Goal: Task Accomplishment & Management: Manage account settings

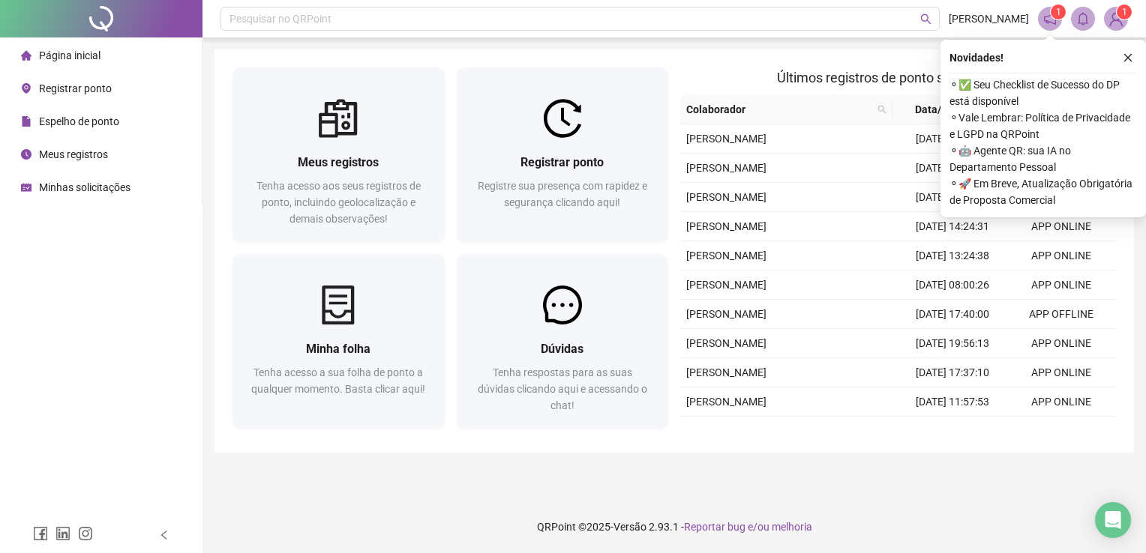
click at [1145, 267] on div "Pesquisar no QRPoint [PERSON_NAME] 1 1 Meus registros Tenha acesso aos seus reg…" at bounding box center [673, 276] width 943 height 553
click at [1129, 57] on icon "close" at bounding box center [1128, 57] width 10 height 10
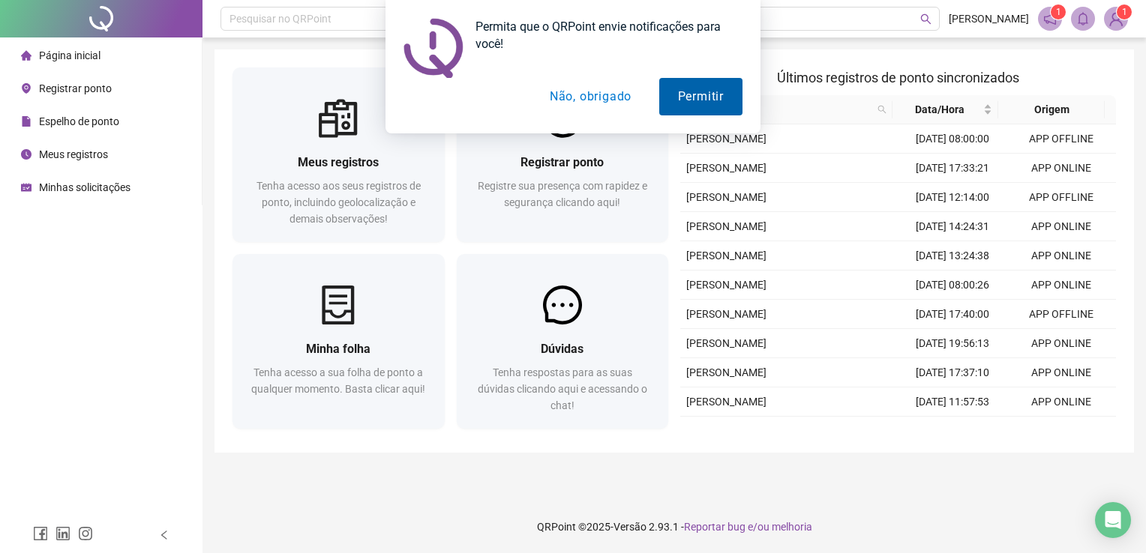
click at [699, 103] on button "Permitir" at bounding box center [700, 96] width 83 height 37
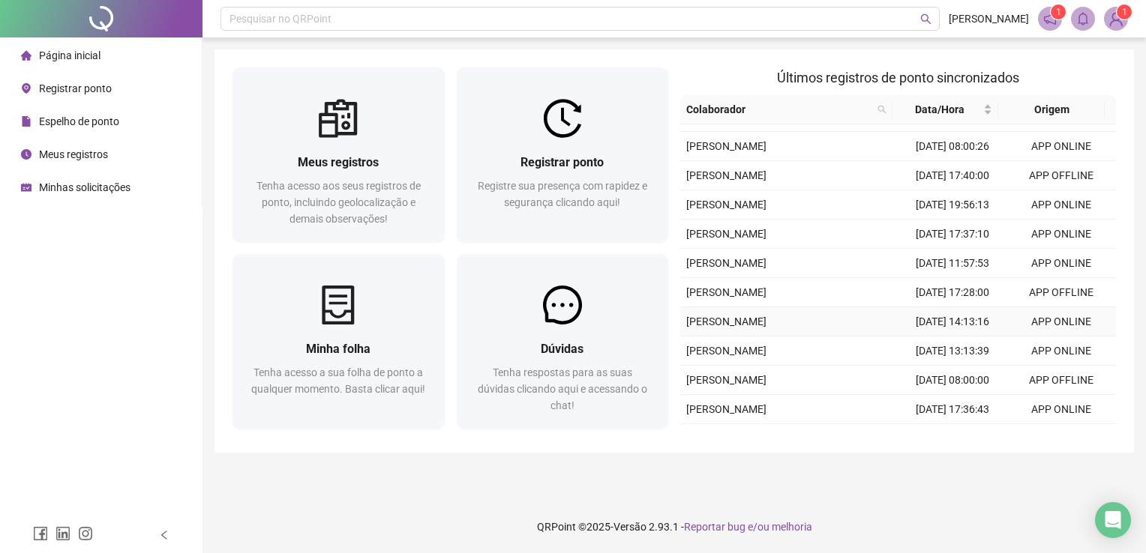
scroll to position [384, 0]
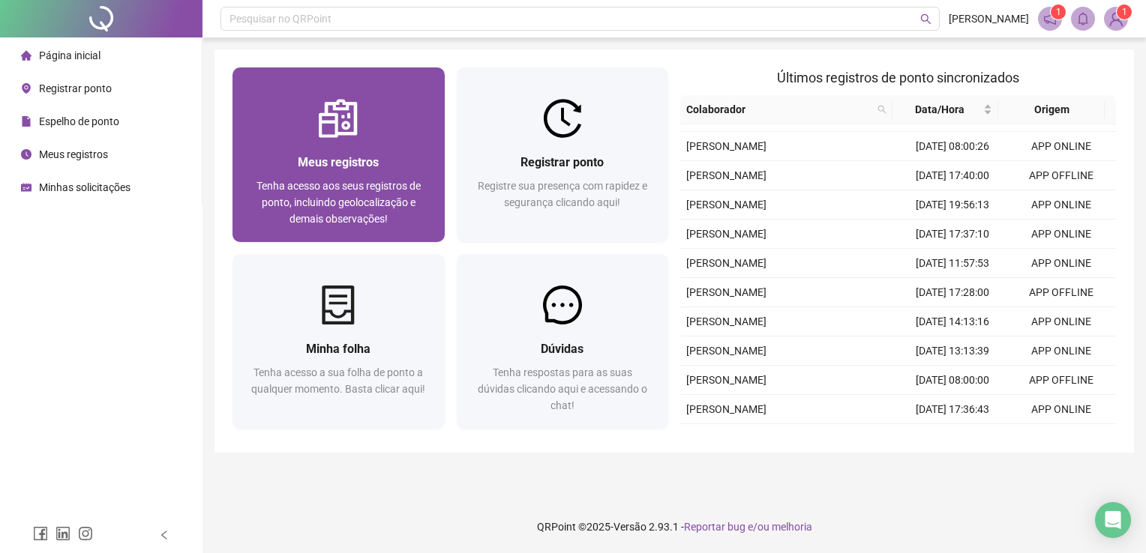
click at [319, 142] on div "Meus registros Tenha acesso aos seus registros de ponto, incluindo geolocalizaç…" at bounding box center [338, 190] width 212 height 104
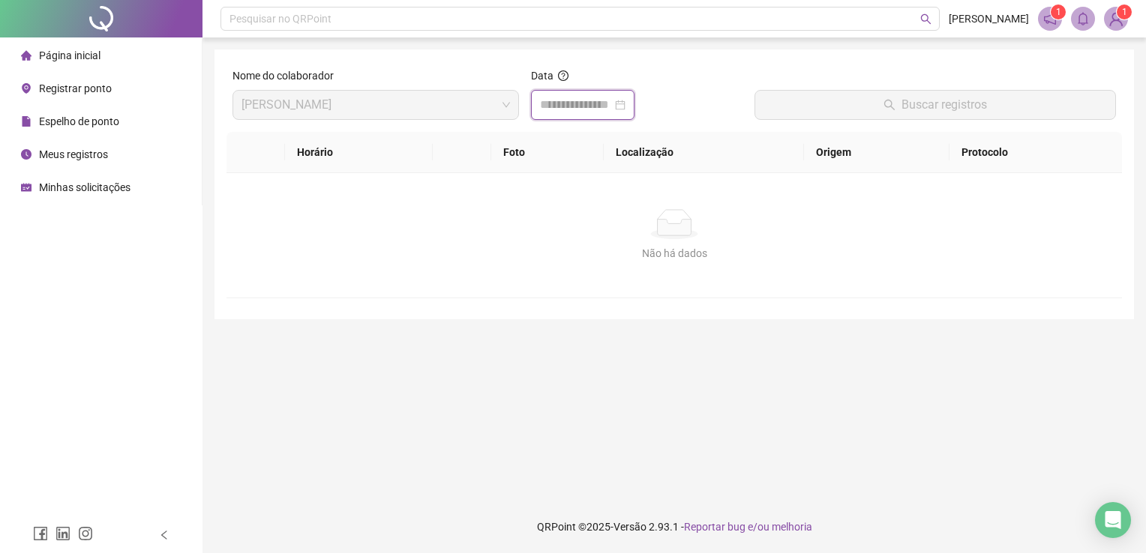
click at [568, 110] on input at bounding box center [576, 105] width 72 height 18
drag, startPoint x: 495, startPoint y: 217, endPoint x: 447, endPoint y: 145, distance: 86.5
click at [495, 217] on div "Não há dados" at bounding box center [673, 224] width 859 height 30
click at [96, 125] on span "Espelho de ponto" at bounding box center [79, 121] width 80 height 12
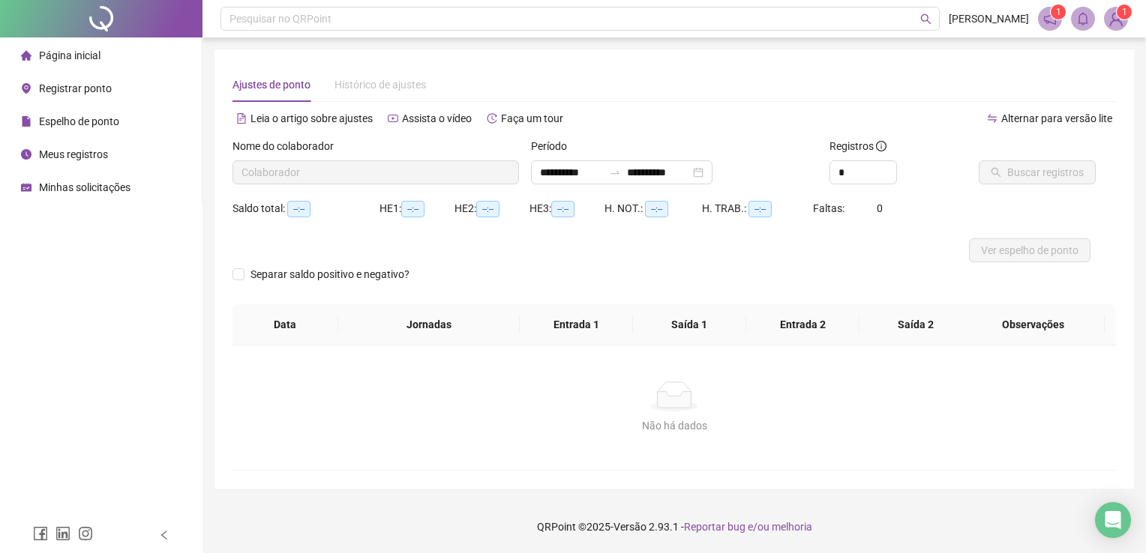
type input "**********"
click at [90, 58] on span "Página inicial" at bounding box center [69, 55] width 61 height 12
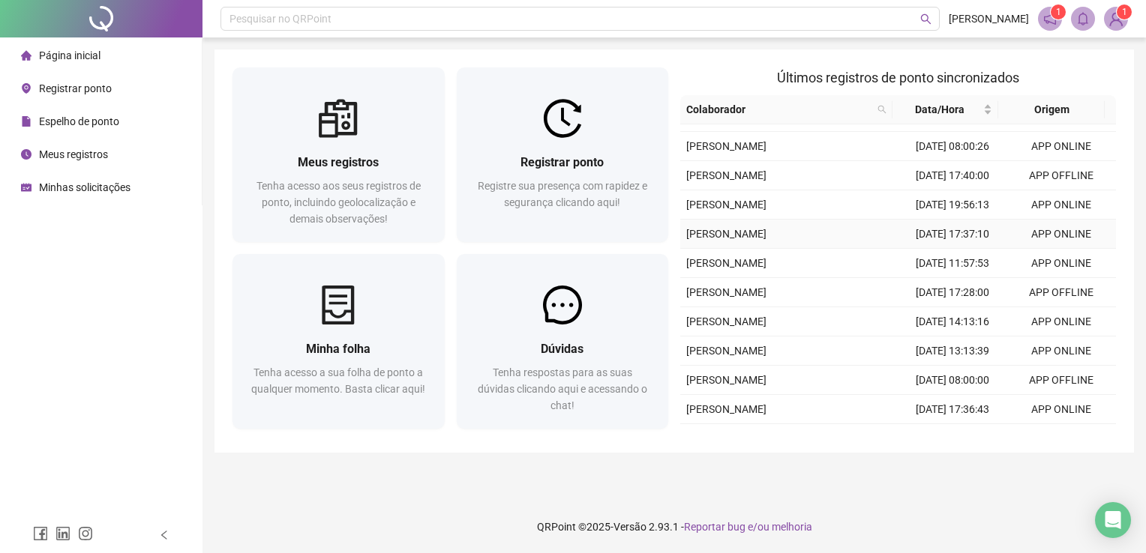
scroll to position [384, 0]
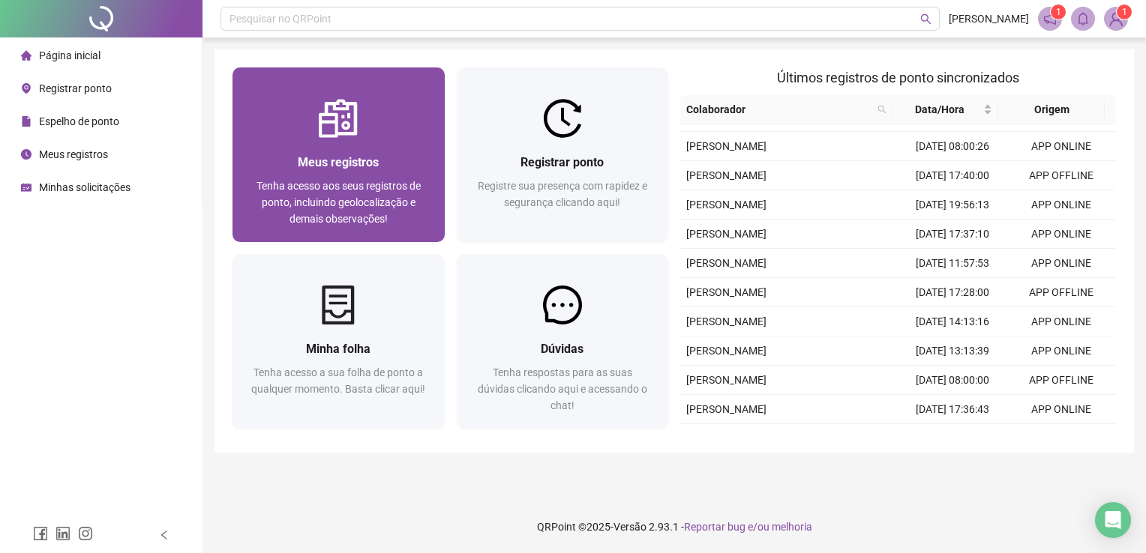
click at [364, 149] on div "Meus registros Tenha acesso aos seus registros de ponto, incluindo geolocalizaç…" at bounding box center [338, 190] width 212 height 104
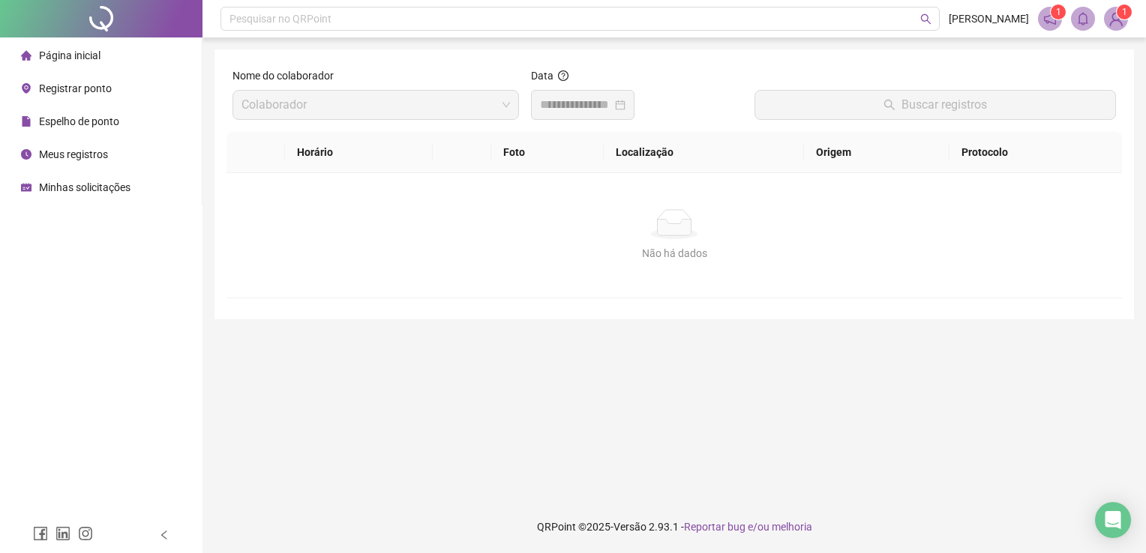
click at [108, 126] on span "Espelho de ponto" at bounding box center [79, 121] width 80 height 12
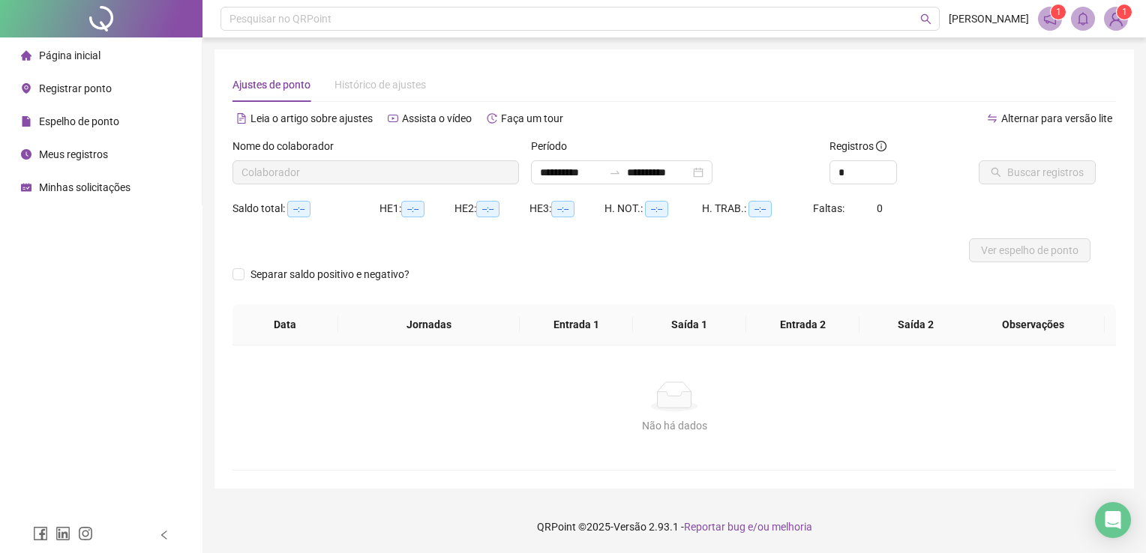
click at [106, 154] on span "Meus registros" at bounding box center [73, 154] width 69 height 12
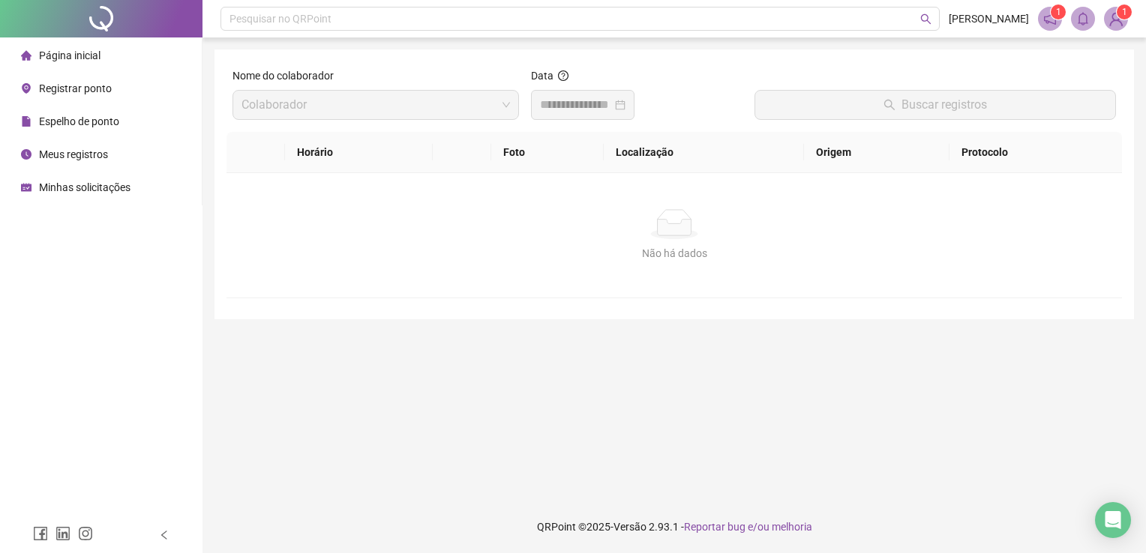
click at [102, 130] on div "Espelho de ponto" at bounding box center [70, 121] width 98 height 30
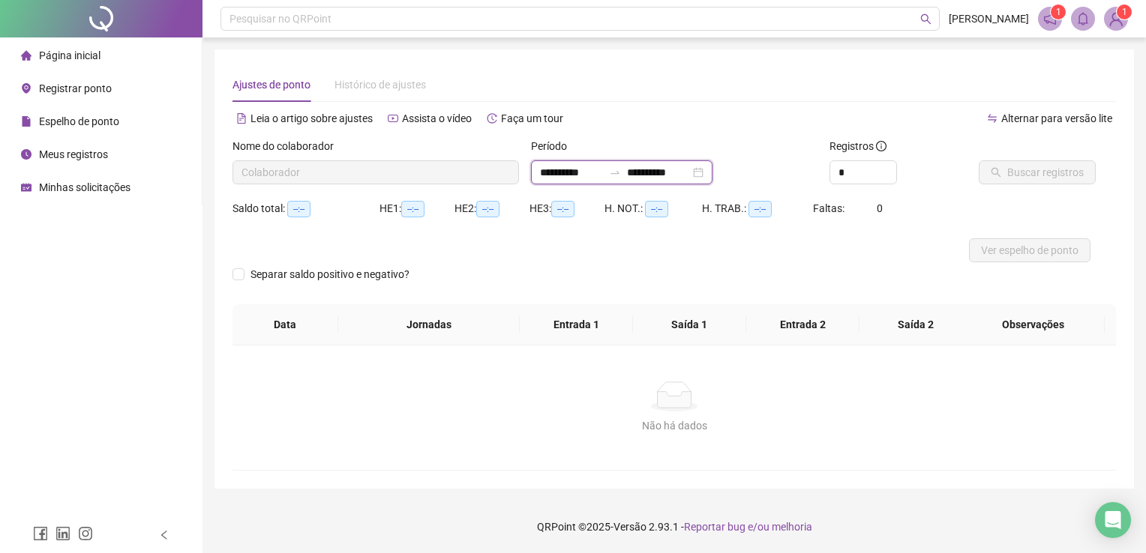
click at [580, 178] on input "**********" at bounding box center [571, 172] width 63 height 16
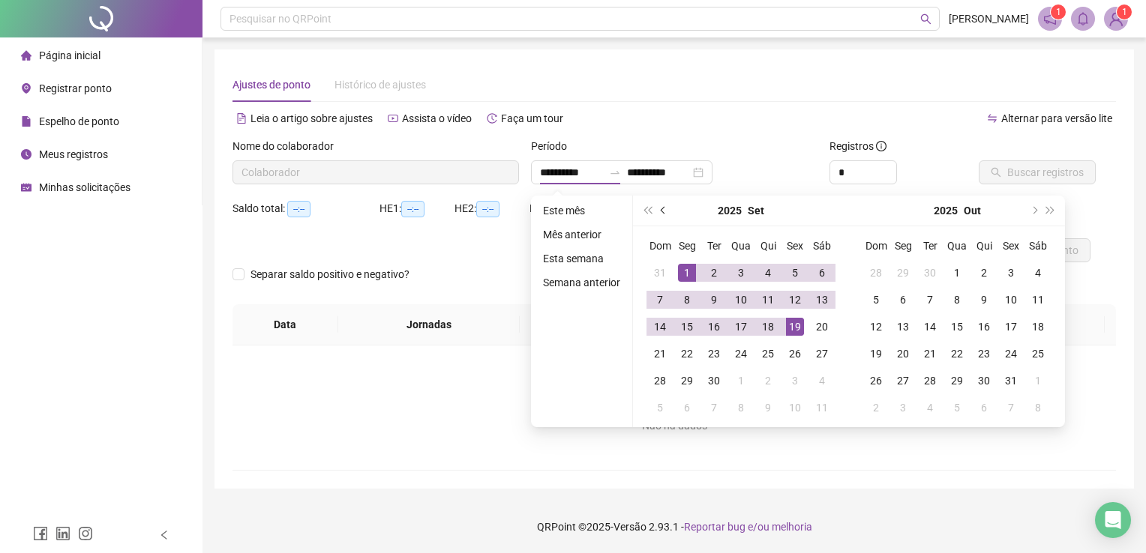
click at [661, 210] on span "prev-year" at bounding box center [664, 210] width 7 height 7
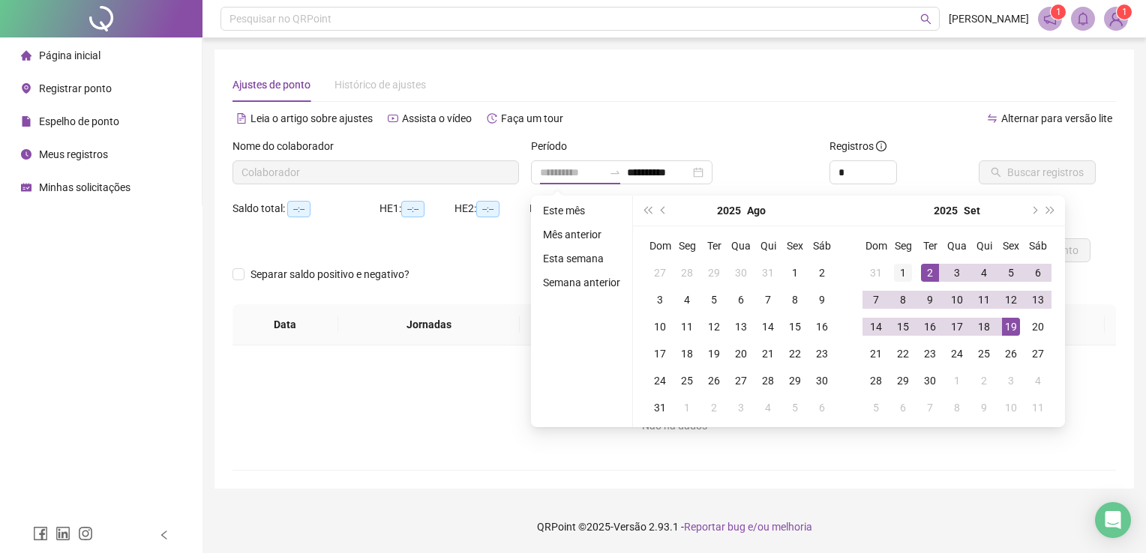
type input "**********"
click at [907, 270] on div "1" at bounding box center [903, 273] width 18 height 18
click at [754, 140] on div "Período" at bounding box center [674, 149] width 286 height 22
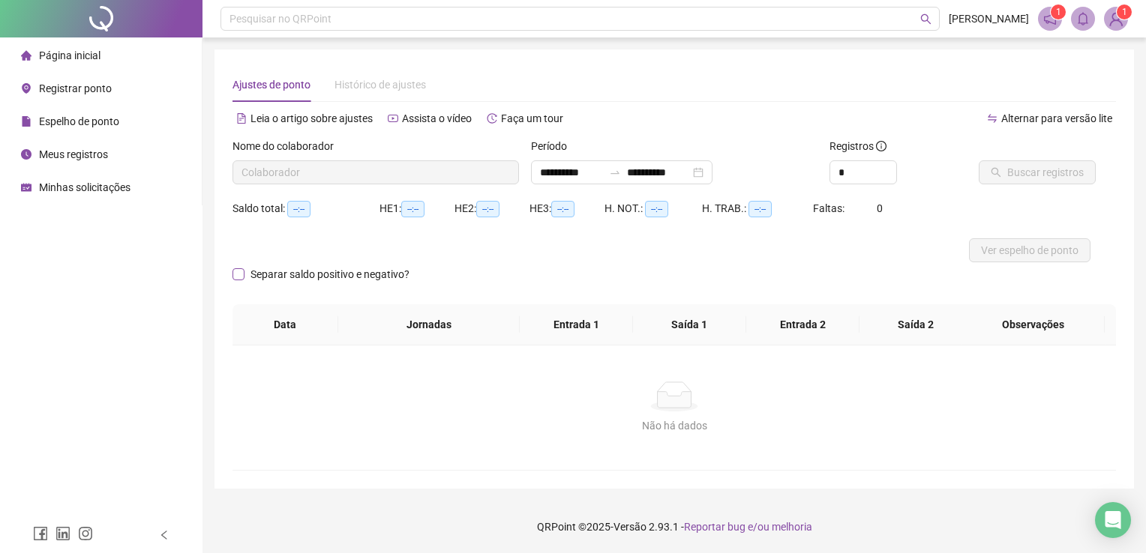
click at [243, 272] on label "Separar saldo positivo e negativo?" at bounding box center [323, 274] width 183 height 16
click at [483, 277] on div "Separar saldo positivo e negativo?" at bounding box center [673, 283] width 883 height 42
click at [392, 91] on span "Histórico de ajustes" at bounding box center [379, 85] width 91 height 12
type input "**********"
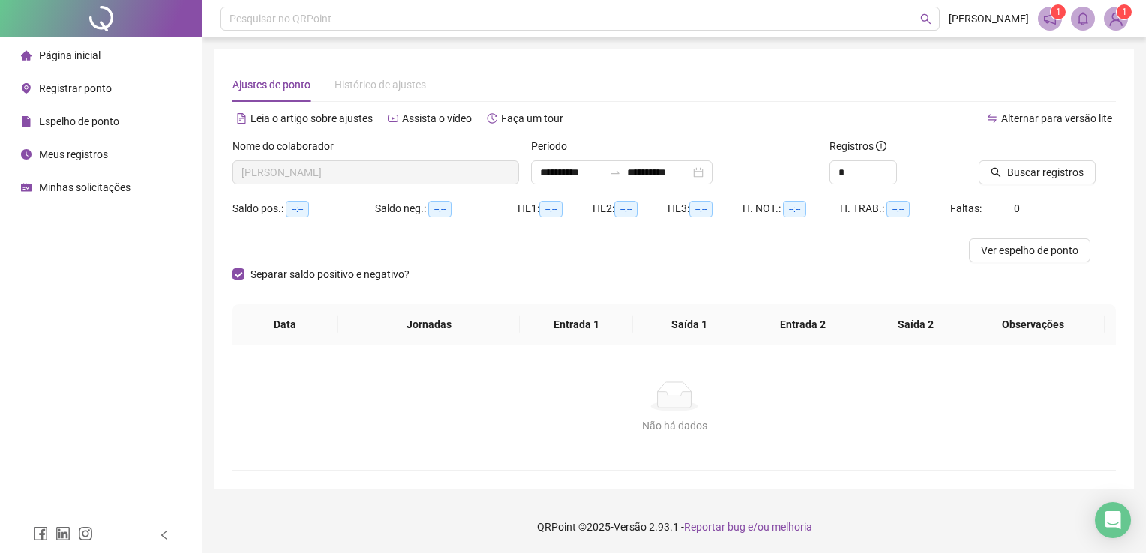
click at [59, 55] on span "Página inicial" at bounding box center [69, 55] width 61 height 12
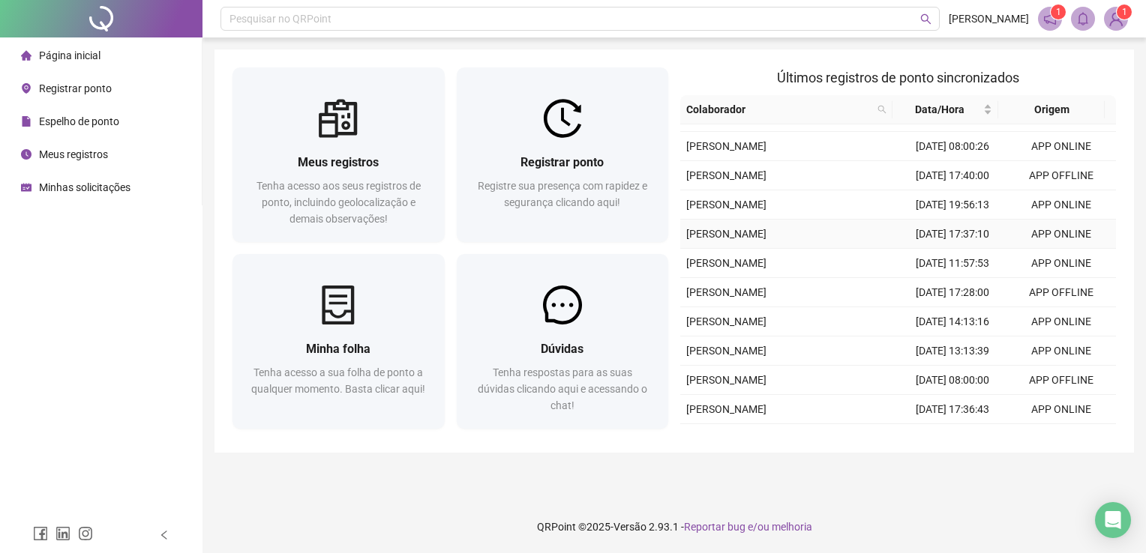
scroll to position [384, 0]
click at [38, 277] on div "Página inicial Registrar ponto Espelho [PERSON_NAME] Meus registros Minhas soli…" at bounding box center [101, 258] width 202 height 517
